Goal: Find specific page/section: Find specific page/section

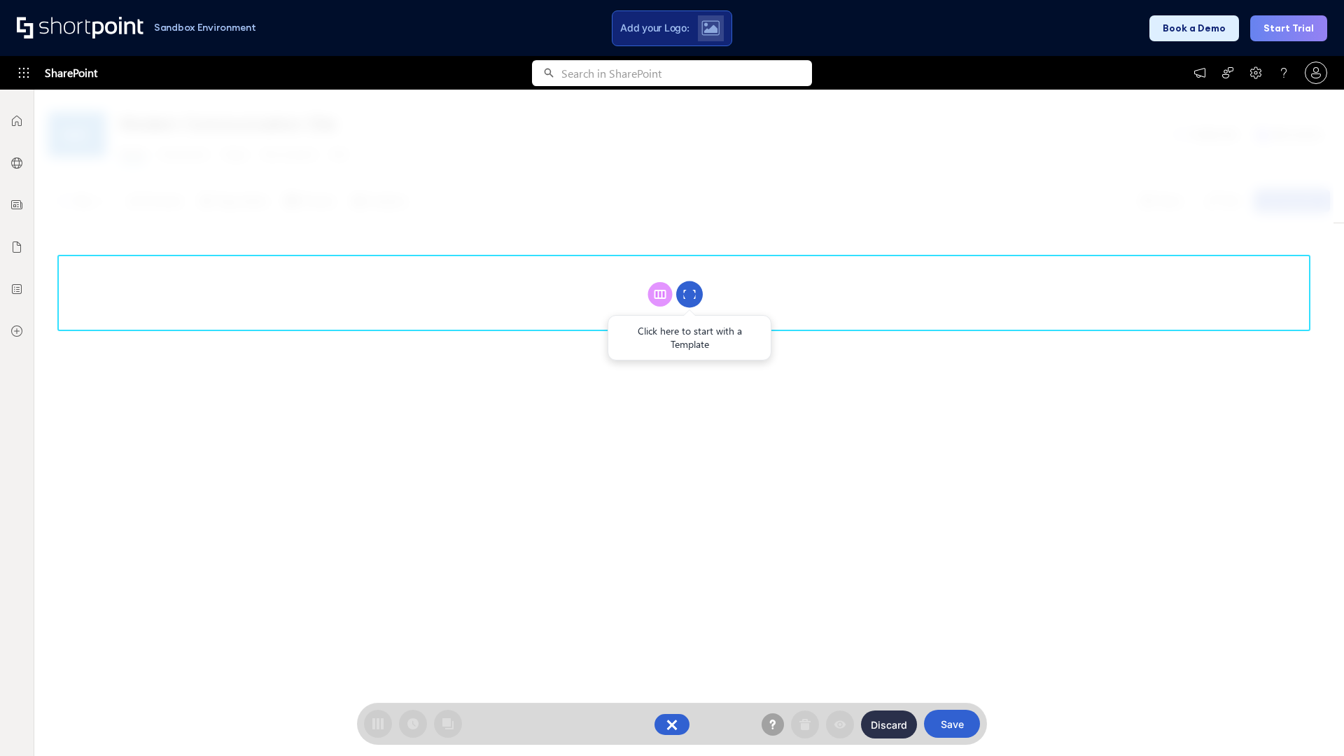
click at [689, 294] on circle at bounding box center [689, 294] width 27 height 27
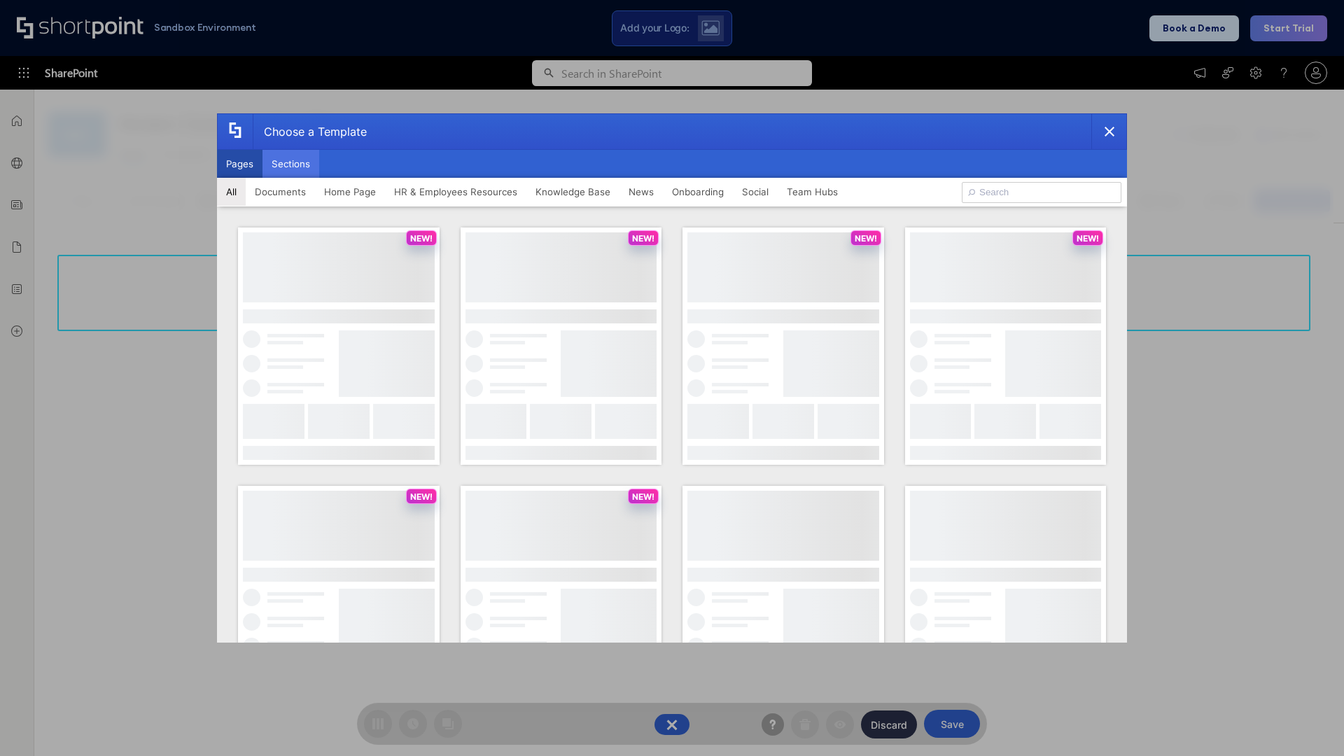
click at [290, 164] on button "Sections" at bounding box center [290, 164] width 57 height 28
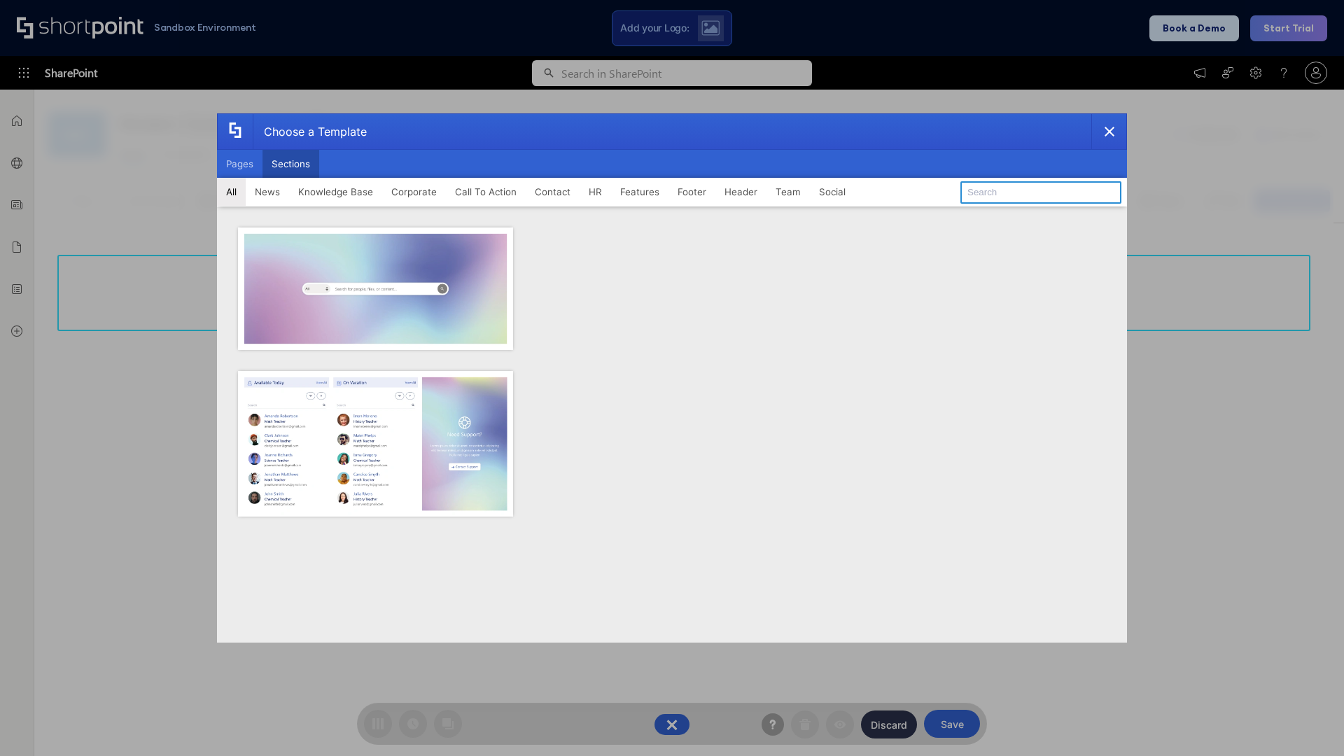
type input "Healthcare Header"
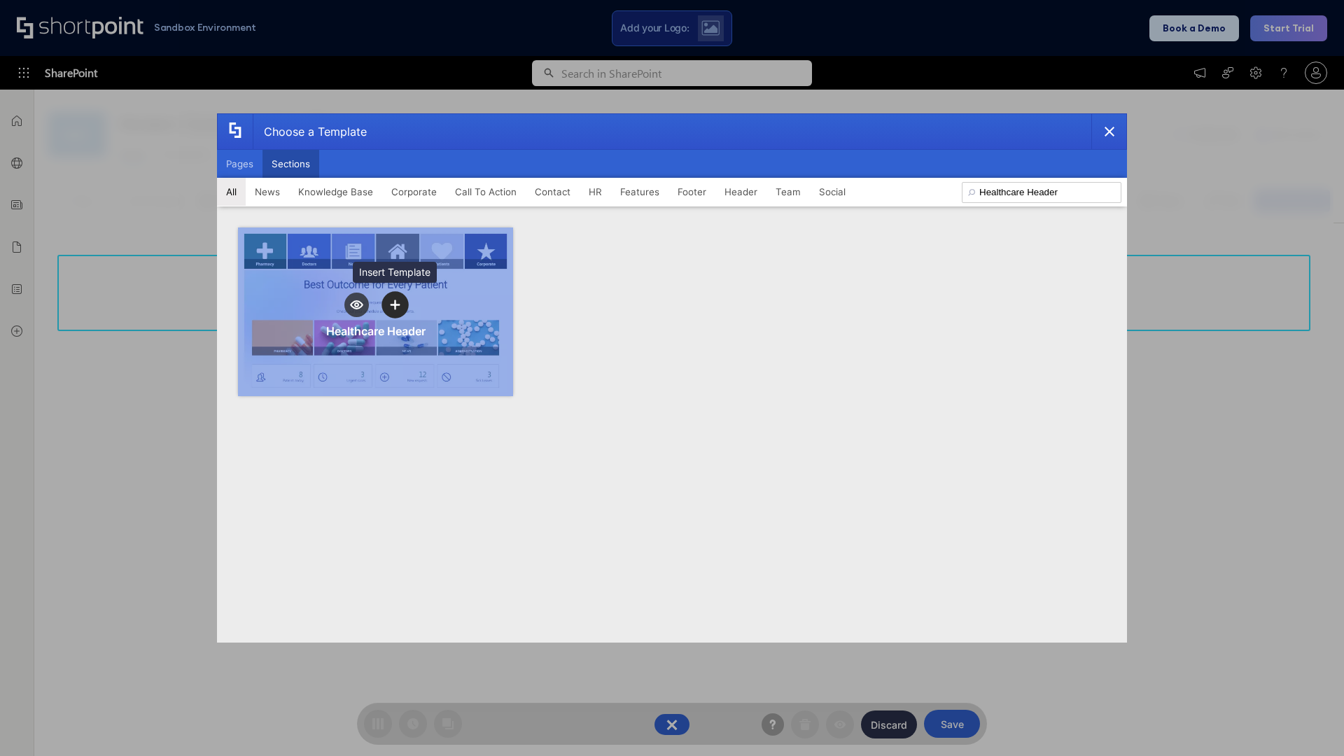
click at [395, 304] on icon "template selector" at bounding box center [395, 305] width 10 height 10
